Goal: Task Accomplishment & Management: Use online tool/utility

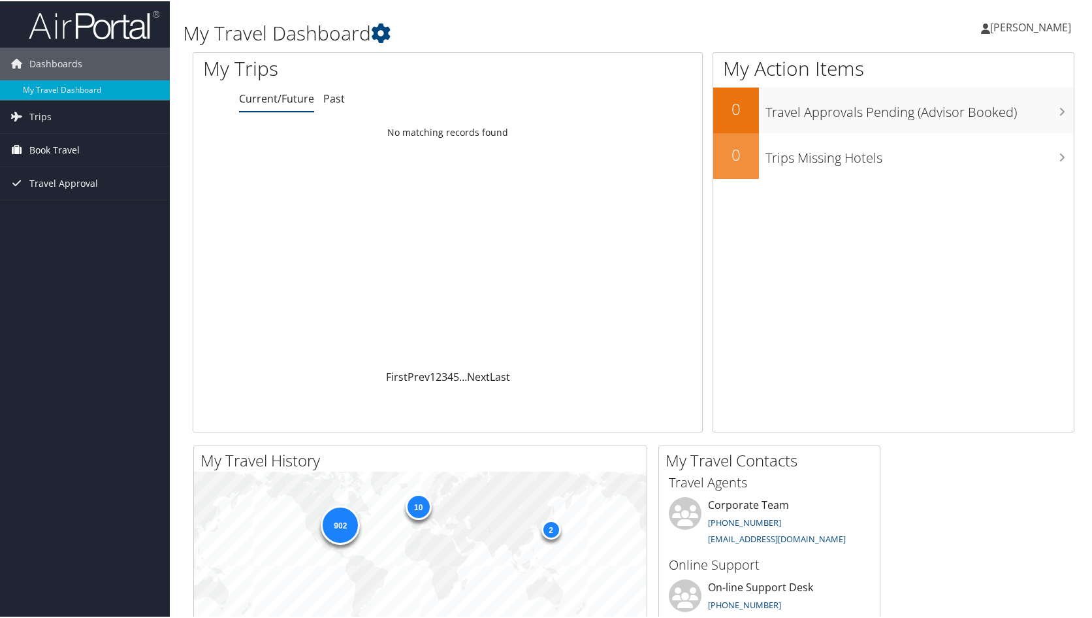
click at [42, 142] on span "Book Travel" at bounding box center [54, 149] width 50 height 33
click at [51, 206] on link "Book/Manage Online Trips" at bounding box center [85, 214] width 170 height 20
click at [58, 215] on link "Book/Manage Online Trips" at bounding box center [85, 214] width 170 height 20
